Goal: Find specific page/section: Find specific page/section

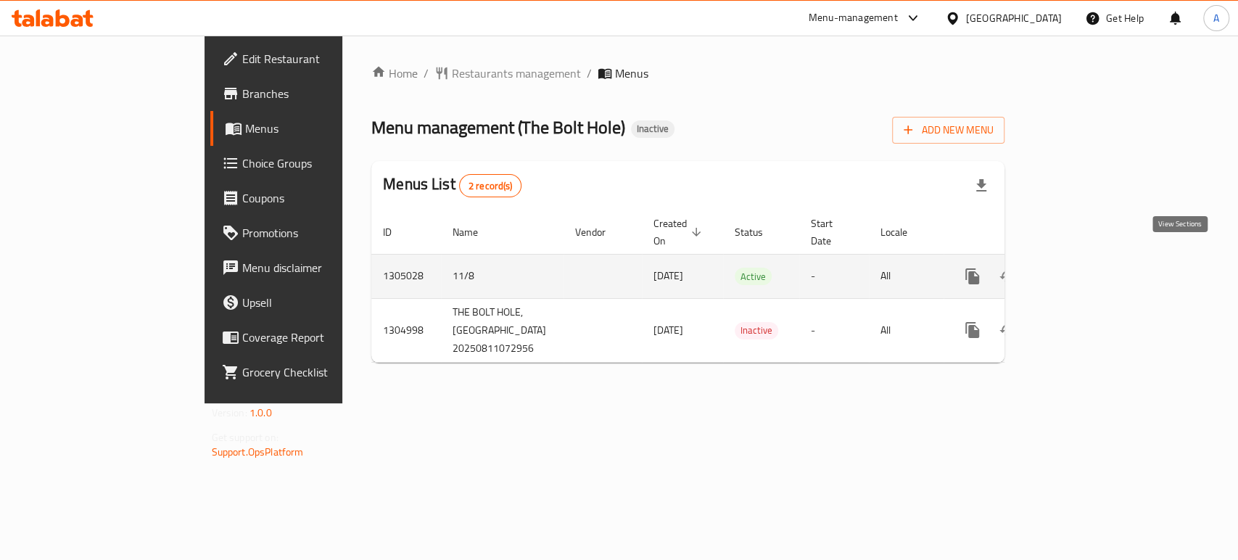
click at [1095, 259] on link "enhanced table" at bounding box center [1077, 276] width 35 height 35
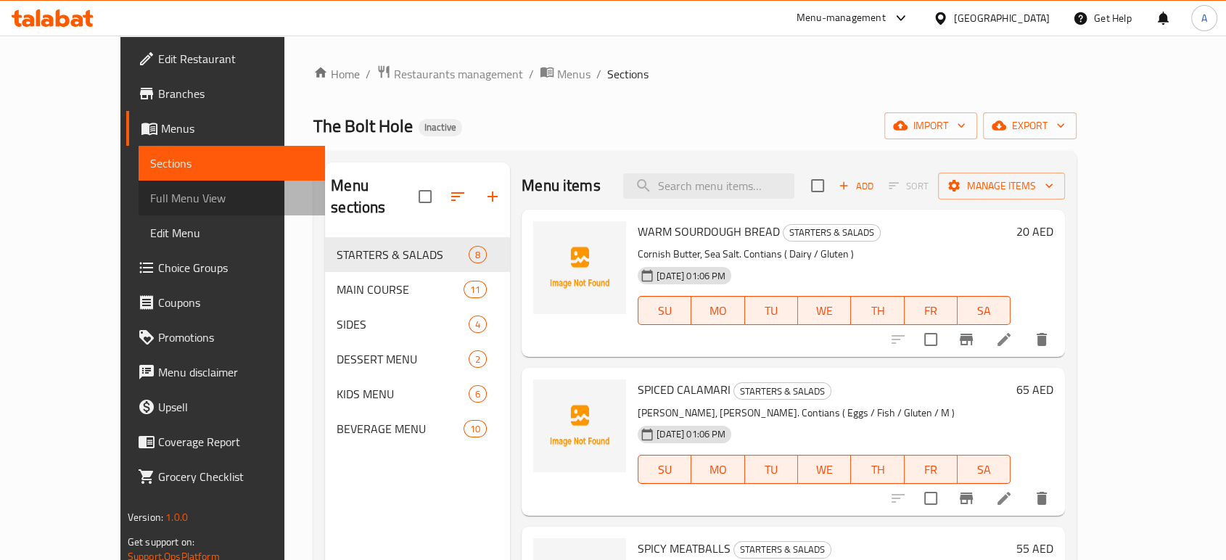
click at [150, 197] on span "Full Menu View" at bounding box center [231, 197] width 163 height 17
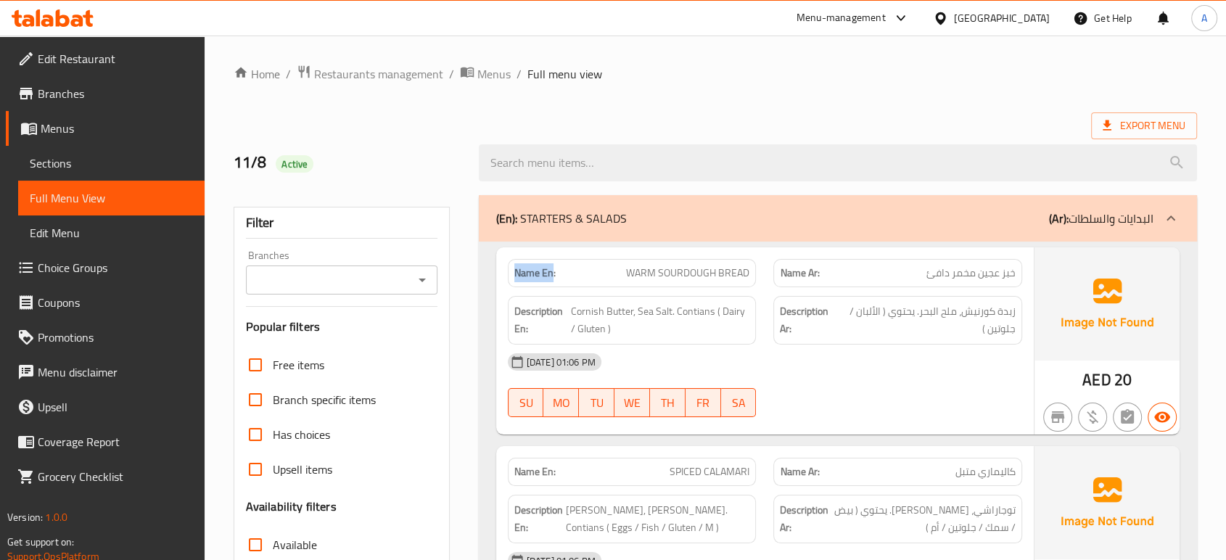
drag, startPoint x: 551, startPoint y: 275, endPoint x: 514, endPoint y: 276, distance: 37.7
click at [514, 276] on strong "Name En:" at bounding box center [534, 272] width 41 height 15
copy strong "Name En"
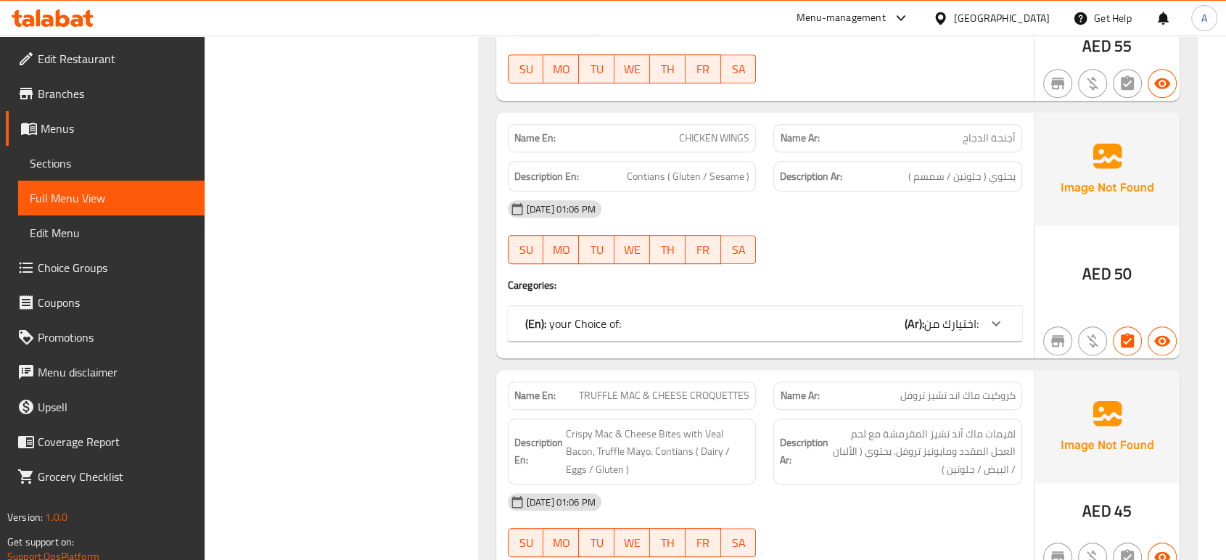
scroll to position [737, 0]
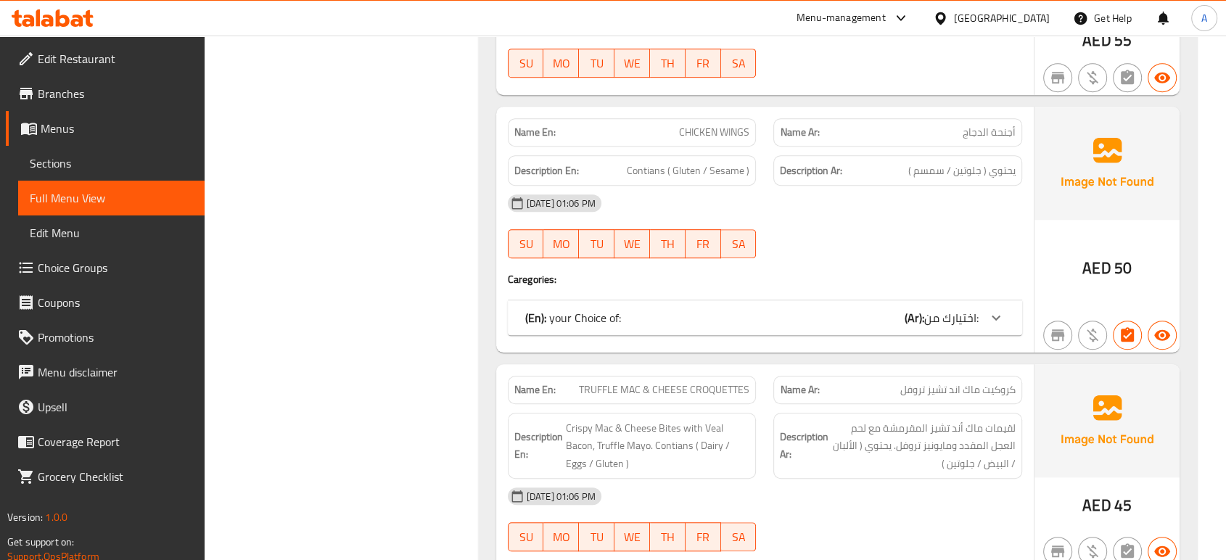
click at [851, 309] on div "(En): your Choice of: (Ar): اختيارك من:" at bounding box center [751, 317] width 453 height 17
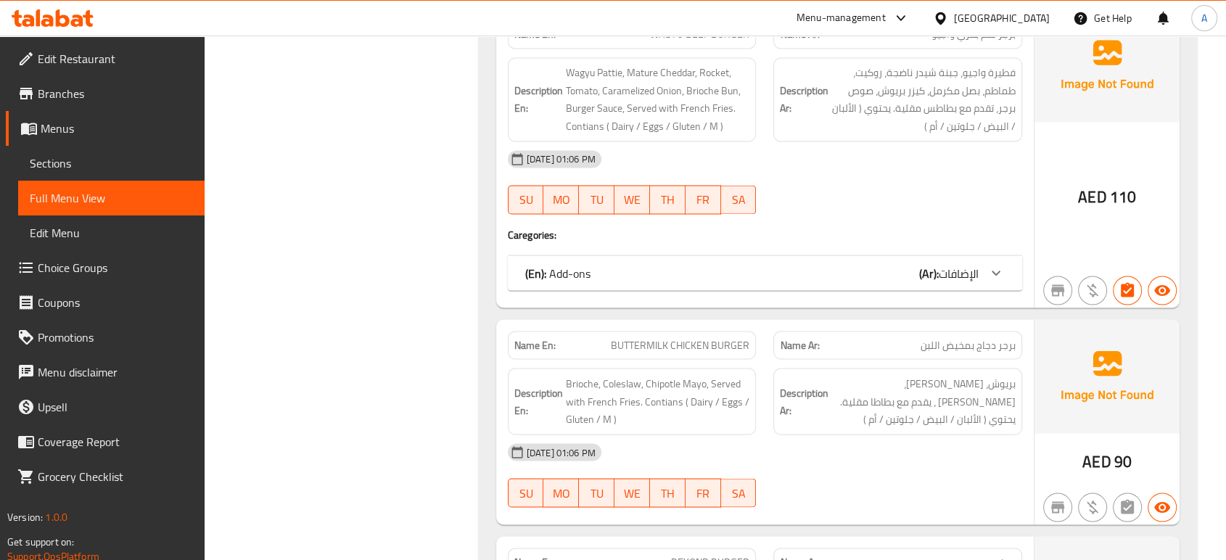
scroll to position [2672, 0]
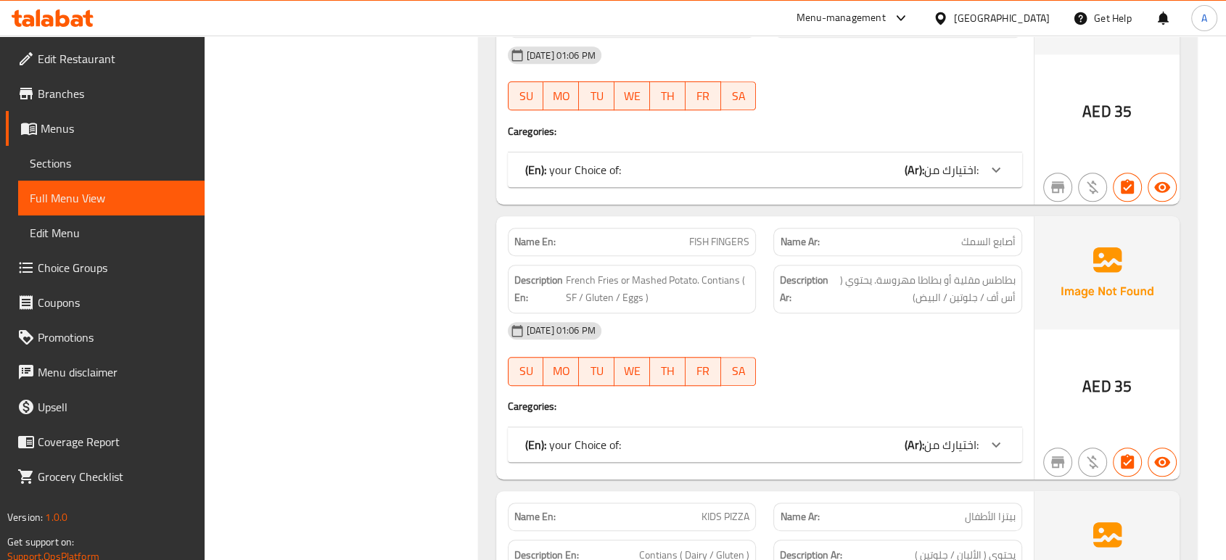
scroll to position [6607, 0]
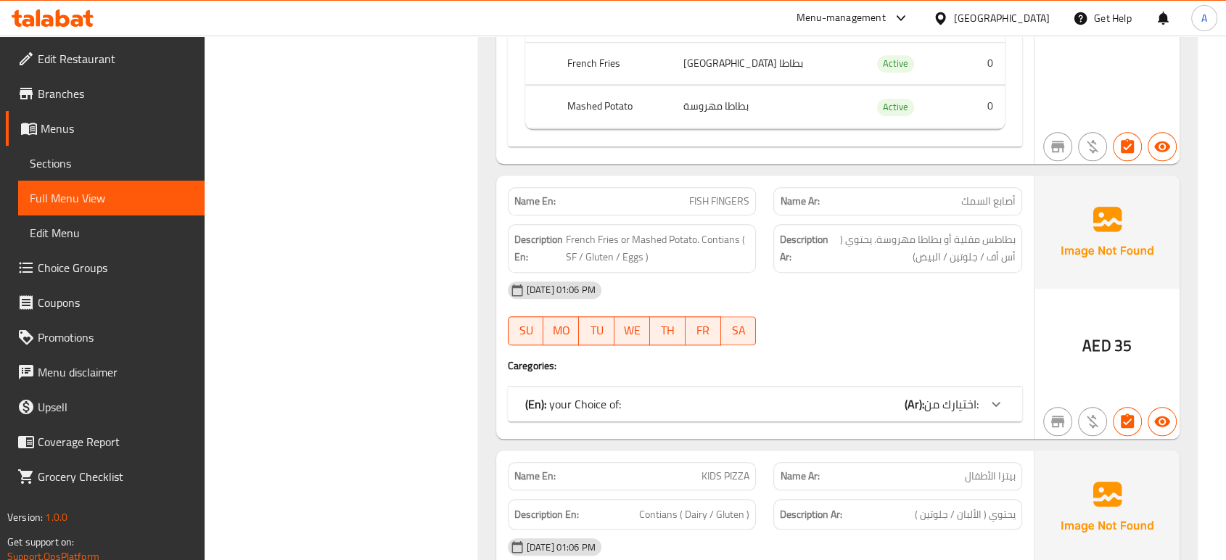
scroll to position [6810, 0]
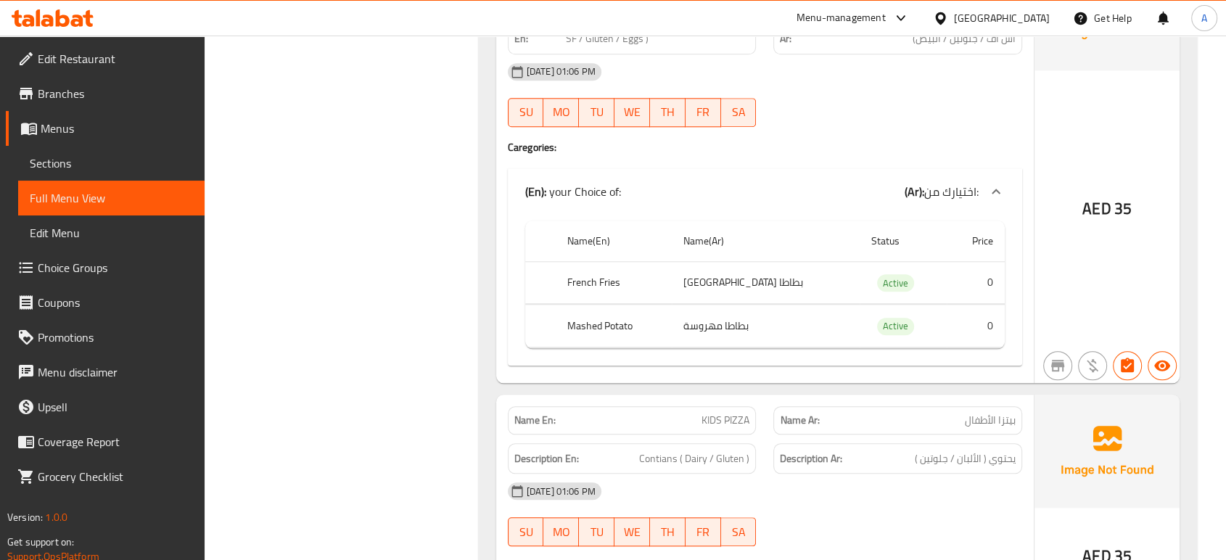
scroll to position [7231, 0]
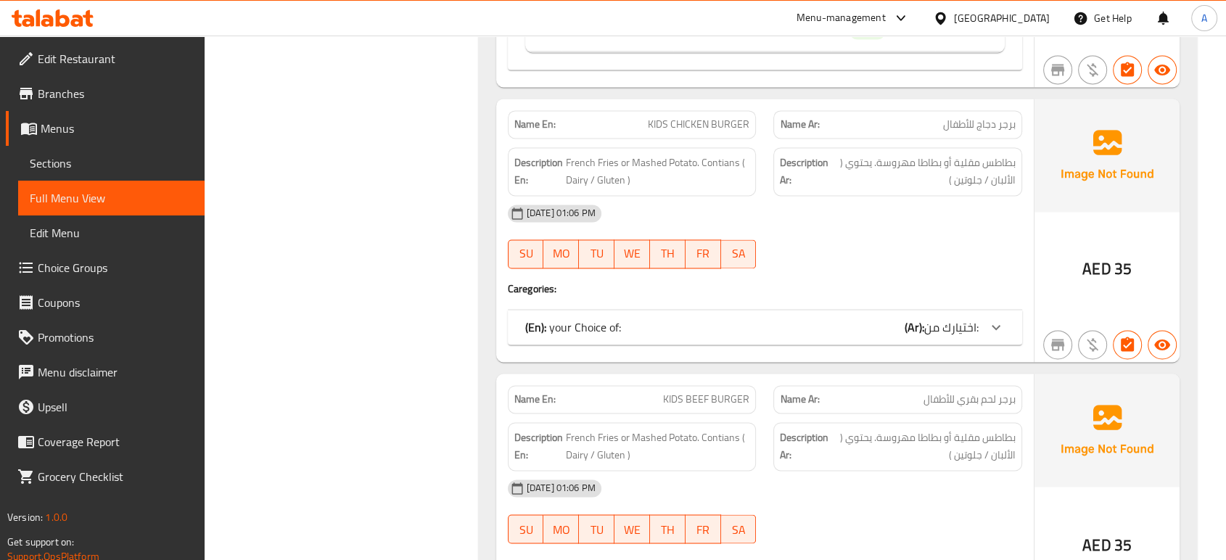
scroll to position [7748, 0]
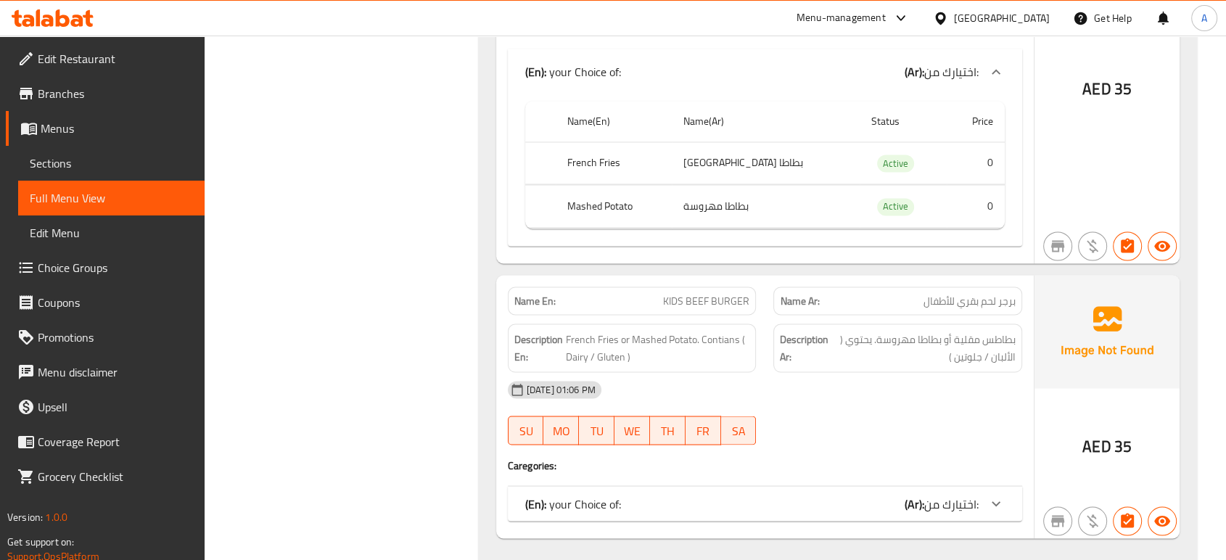
scroll to position [8228, 0]
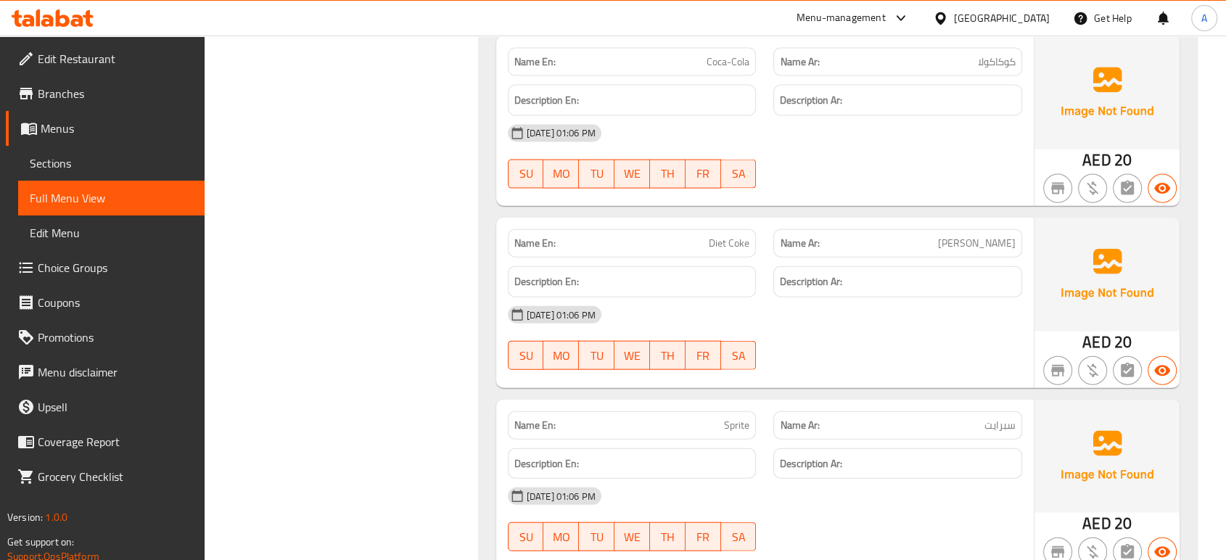
scroll to position [8762, 0]
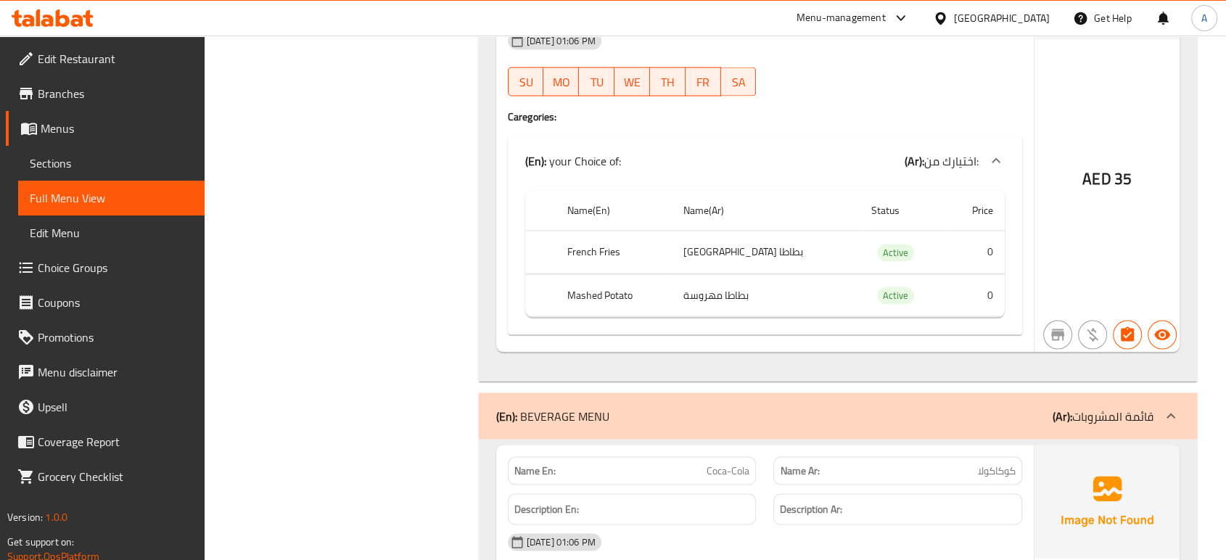
scroll to position [8318, 0]
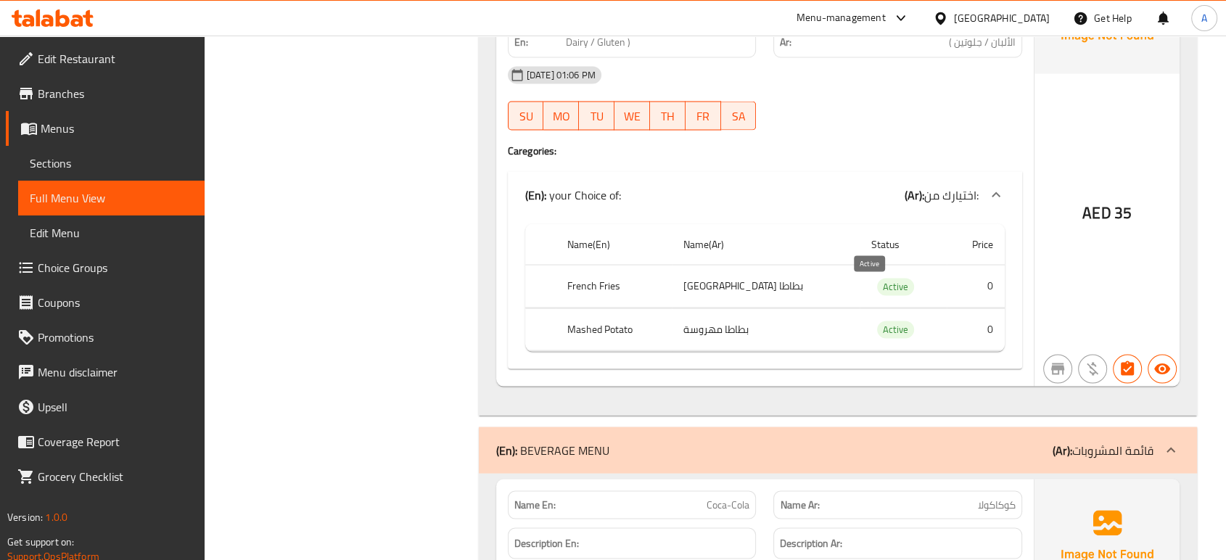
click at [877, 321] on span "Active" at bounding box center [895, 329] width 37 height 17
copy span "Active"
click at [877, 321] on span "Active" at bounding box center [895, 329] width 37 height 17
